Goal: Use online tool/utility: Utilize a website feature to perform a specific function

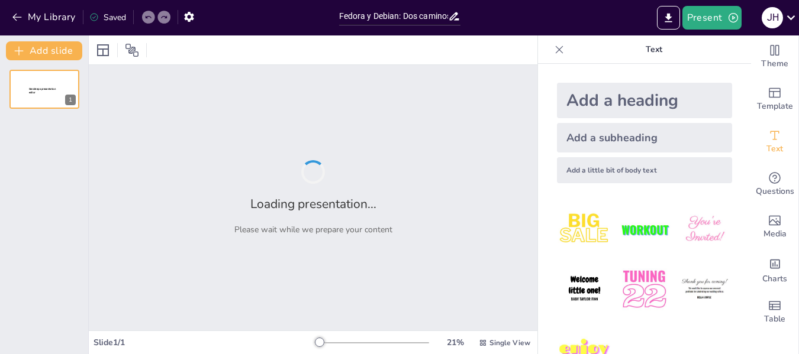
type input "Fedora y Debian: Dos caminos, una meta - Dominando el sistema operativo"
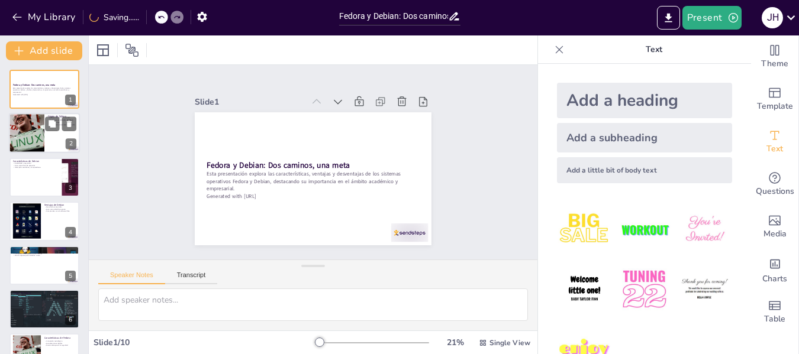
click at [56, 141] on div at bounding box center [44, 134] width 71 height 40
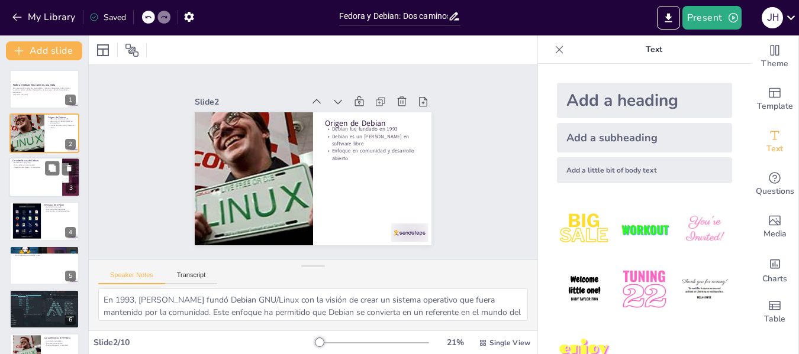
click at [35, 175] on div at bounding box center [44, 177] width 71 height 40
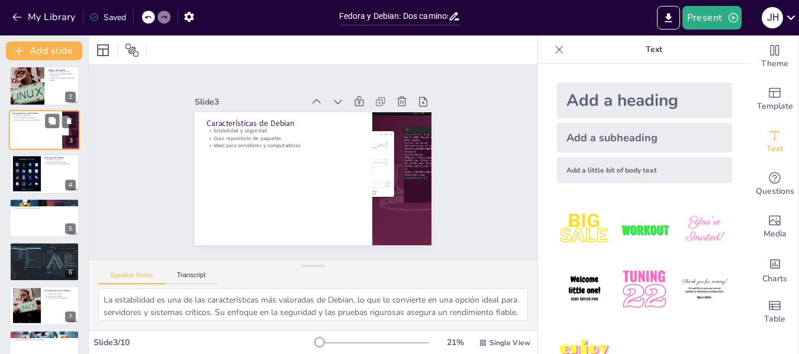
scroll to position [71, 0]
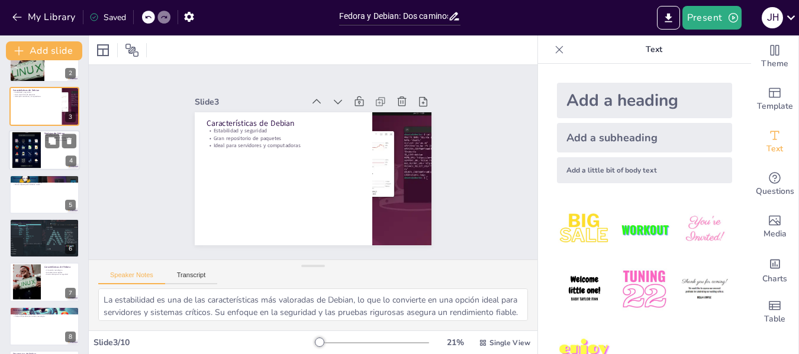
click at [33, 149] on div at bounding box center [27, 151] width 64 height 36
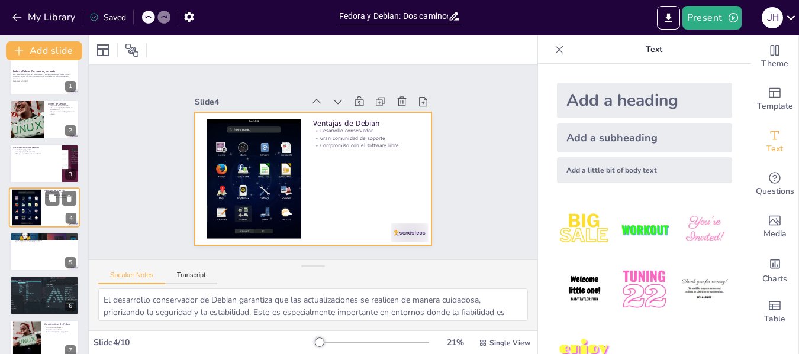
scroll to position [117, 0]
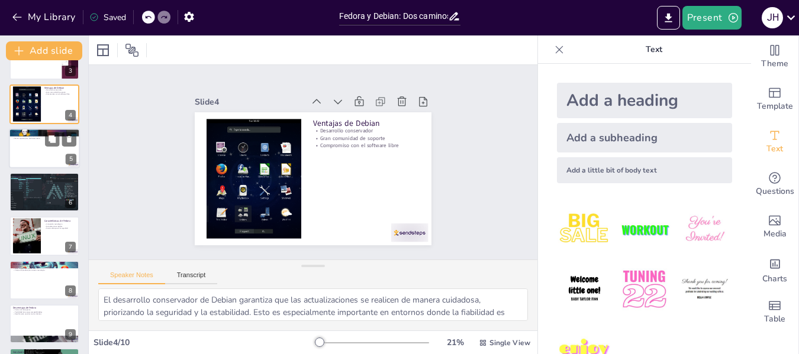
click at [40, 143] on div at bounding box center [44, 148] width 71 height 40
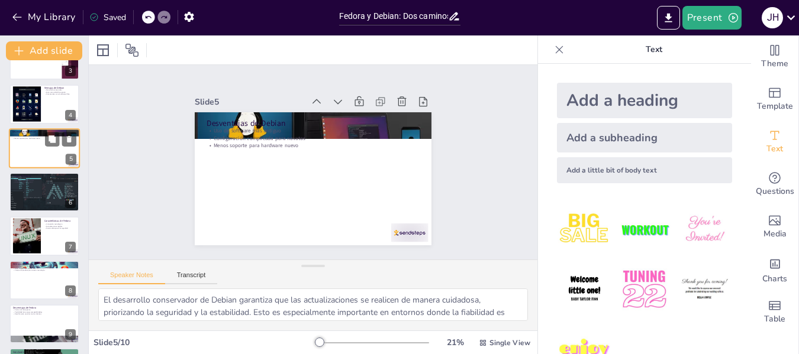
type textarea "El uso de software más antiguo puede ser visto como una desventaja, ya que pued…"
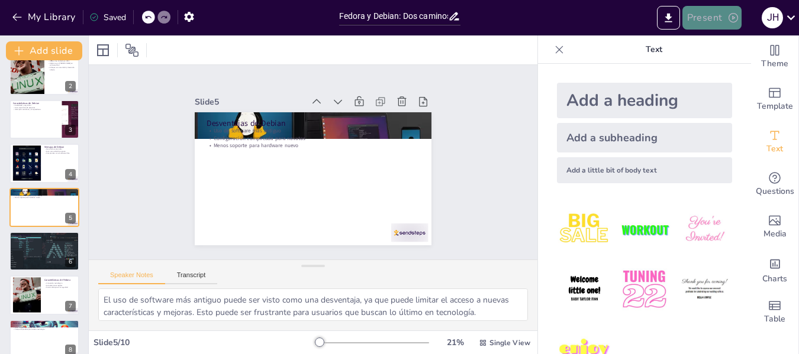
click at [714, 21] on button "Present" at bounding box center [711, 18] width 59 height 24
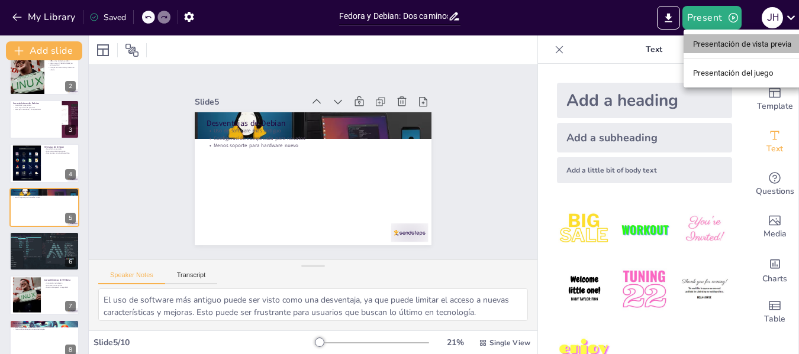
click at [725, 43] on font "Presentación de vista previa" at bounding box center [742, 44] width 99 height 9
